Goal: Task Accomplishment & Management: Use online tool/utility

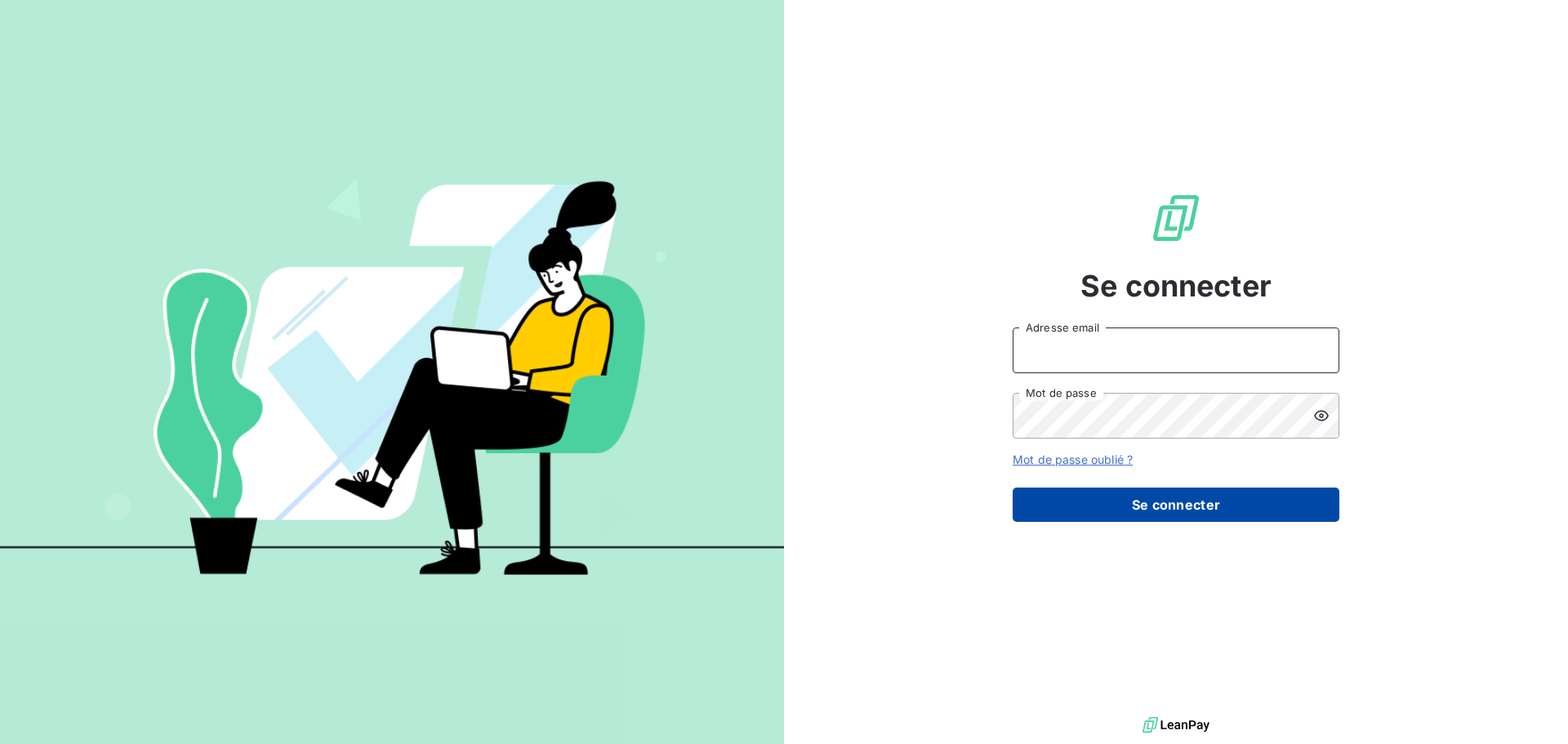
type input "[EMAIL_ADDRESS][DOMAIN_NAME]"
click at [1117, 494] on button "Se connecter" at bounding box center [1176, 505] width 326 height 34
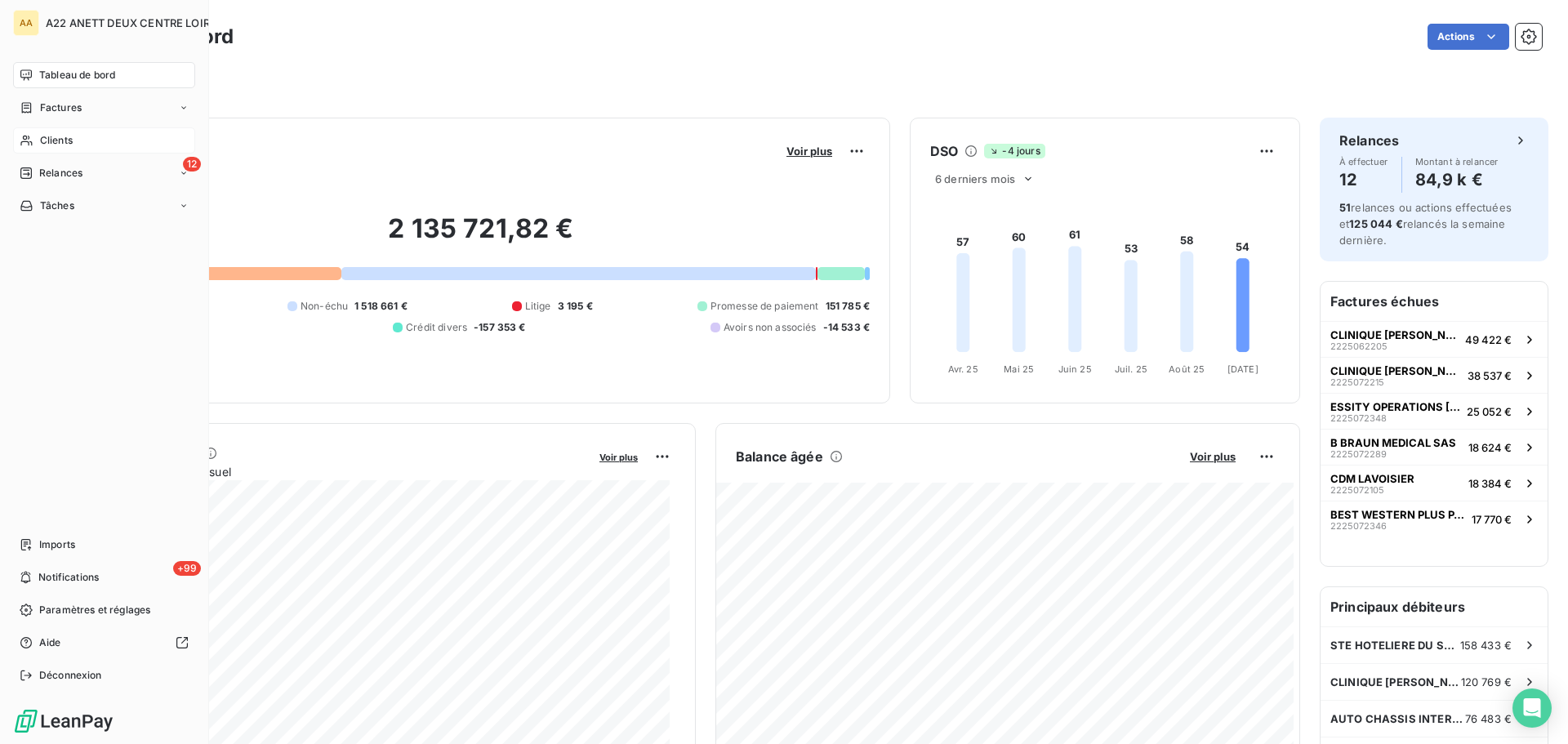
click at [38, 139] on div "Clients" at bounding box center [104, 140] width 182 height 26
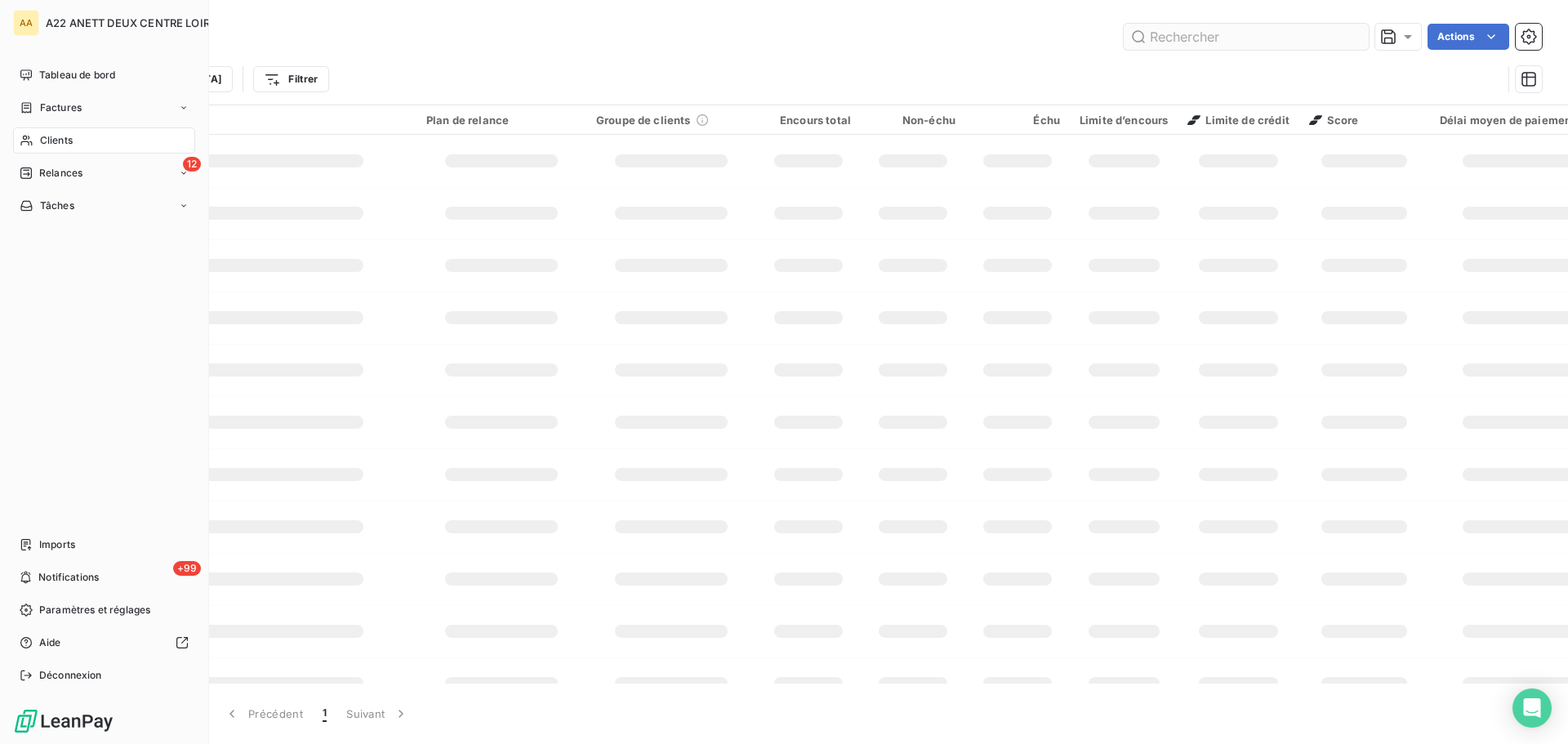
click at [1181, 32] on input "text" at bounding box center [1246, 36] width 245 height 26
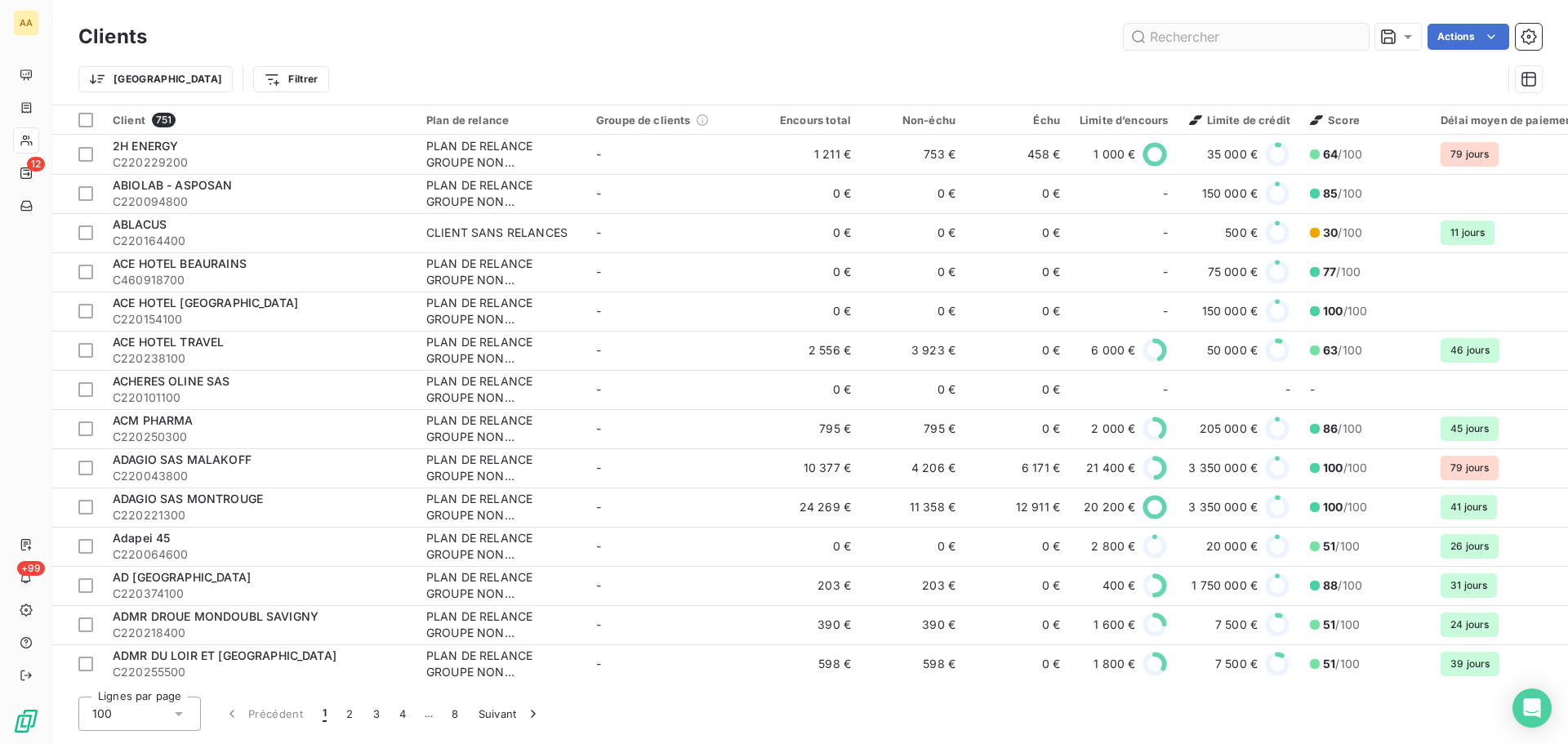
click at [1159, 37] on input "text" at bounding box center [1246, 36] width 245 height 26
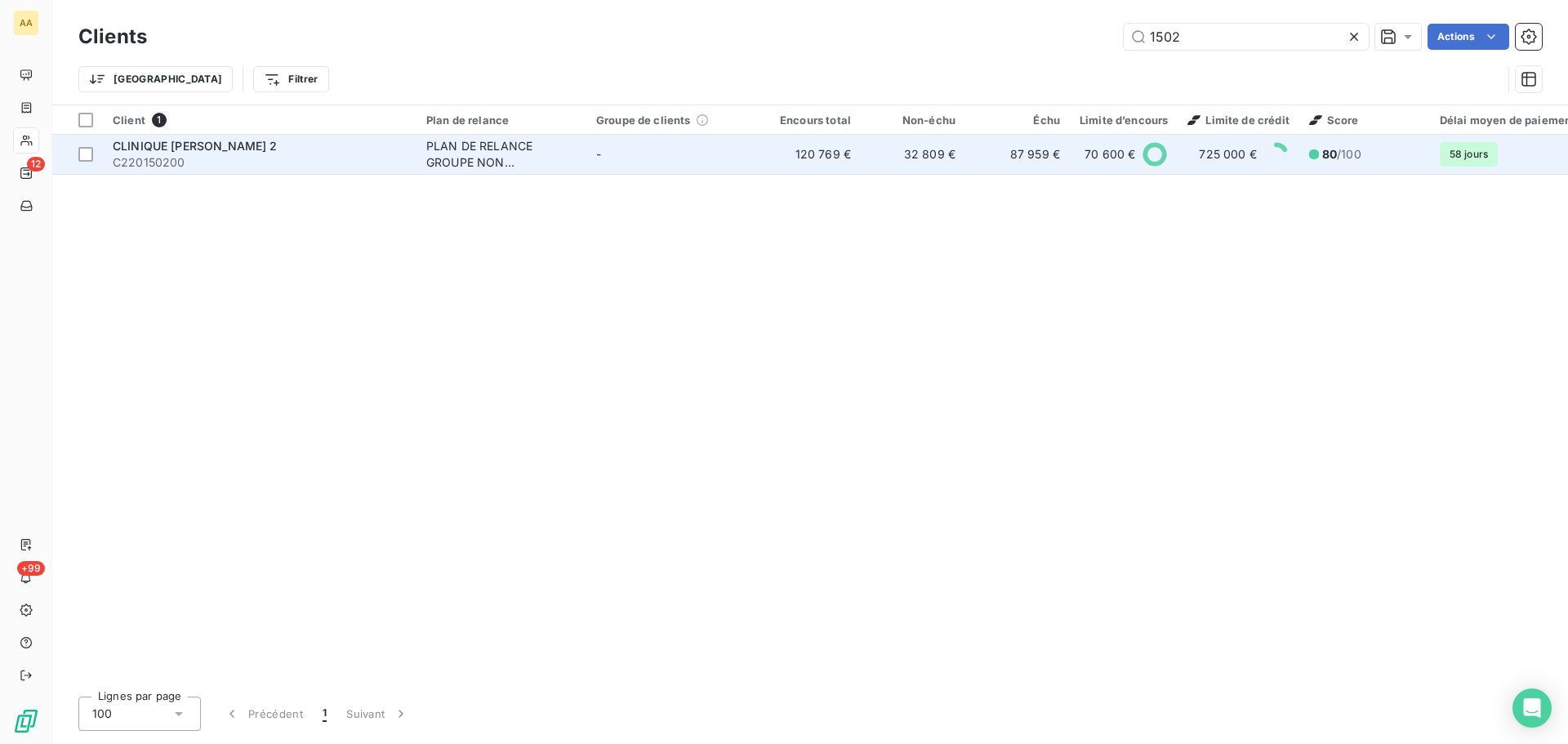
type input "1502"
click at [160, 147] on span "CLINIQUE [PERSON_NAME] 2" at bounding box center [194, 146] width 165 height 14
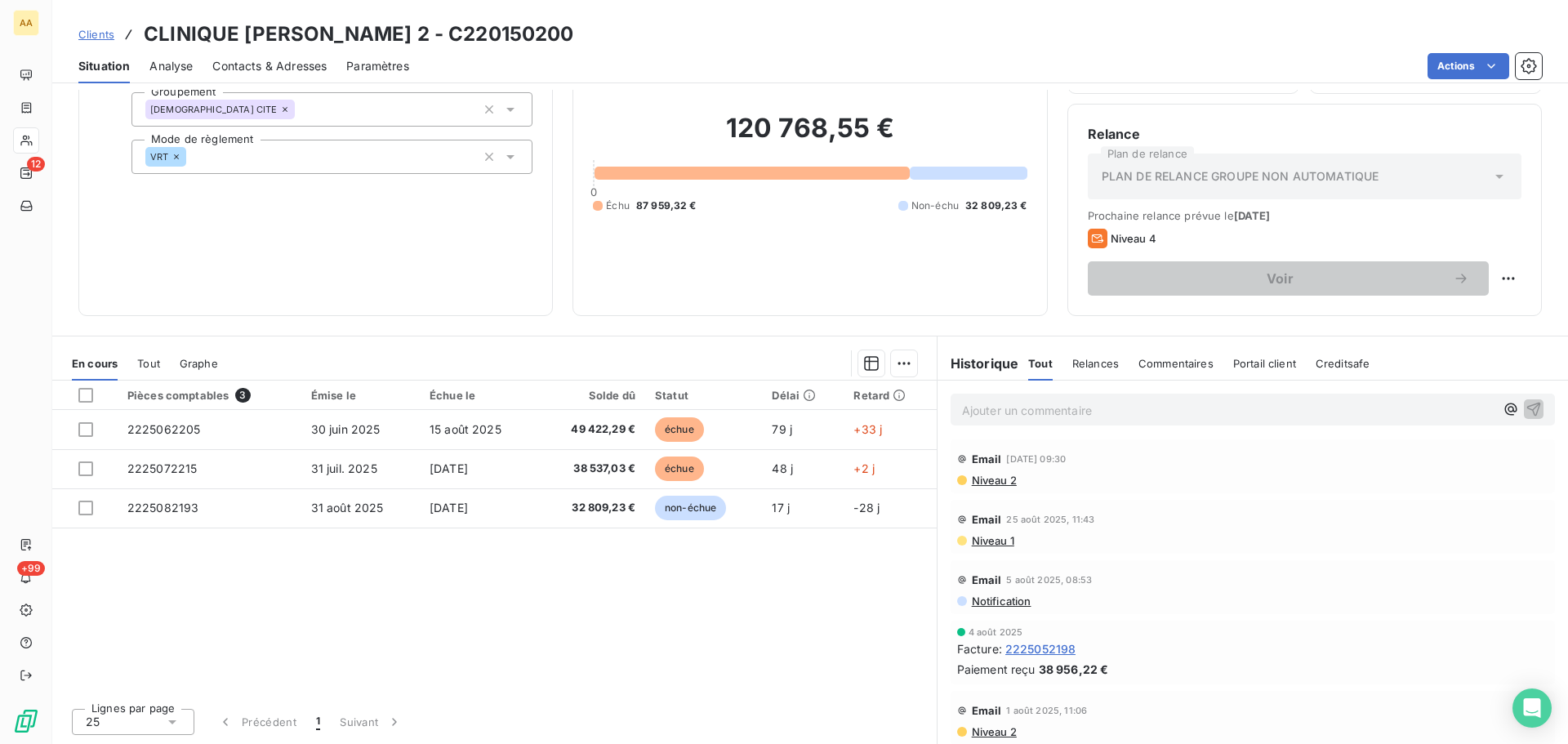
scroll to position [408, 0]
